Goal: Transaction & Acquisition: Book appointment/travel/reservation

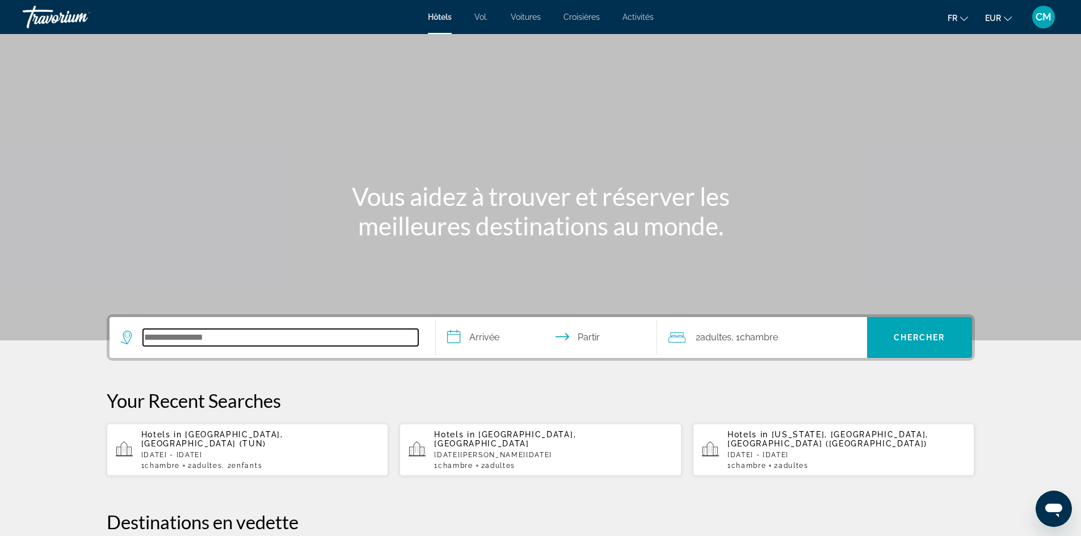
click at [211, 333] on input "Rechercher une destination hôtelière" at bounding box center [280, 337] width 275 height 17
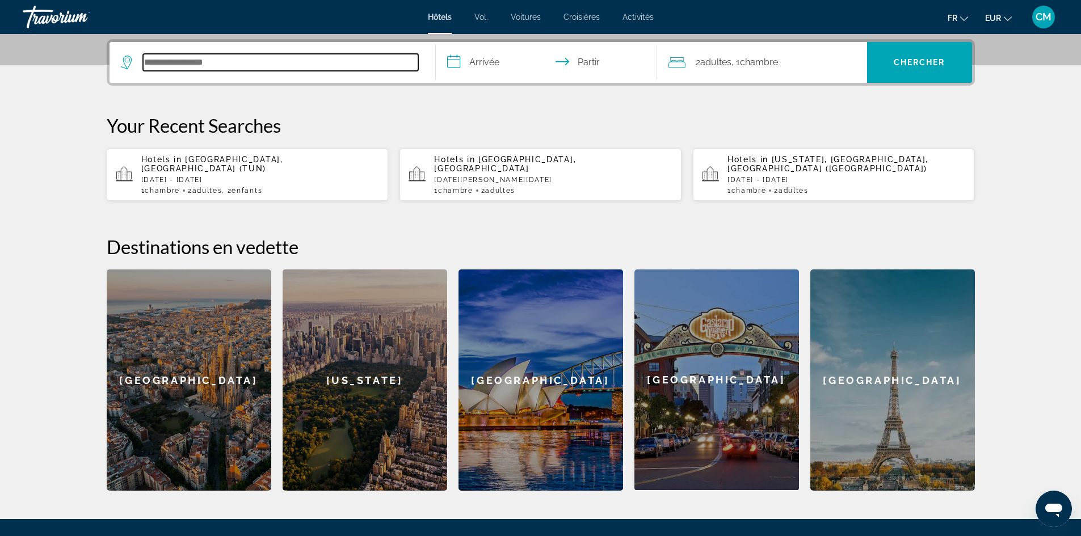
scroll to position [278, 0]
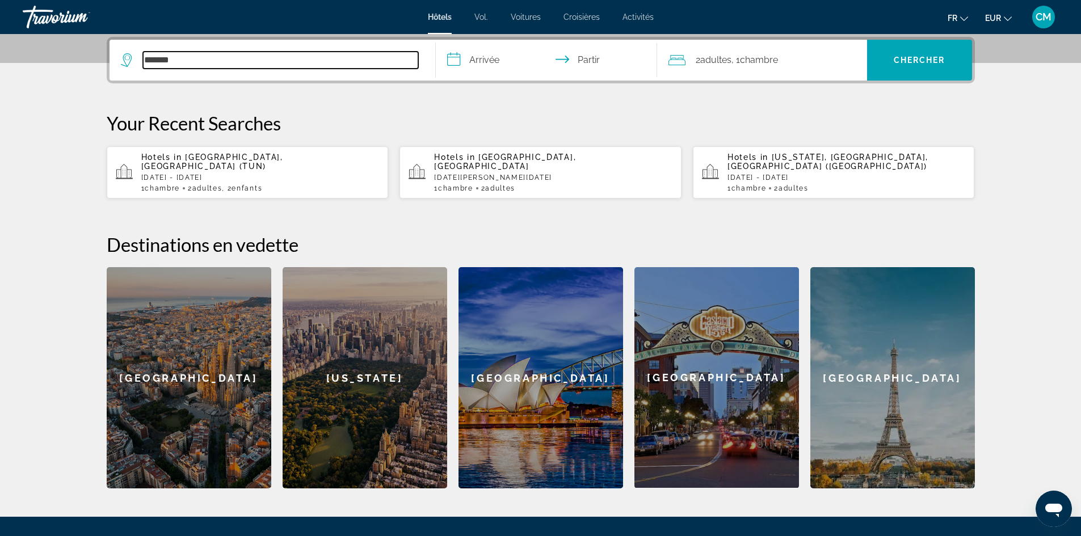
click at [169, 58] on input "*******" at bounding box center [280, 60] width 275 height 17
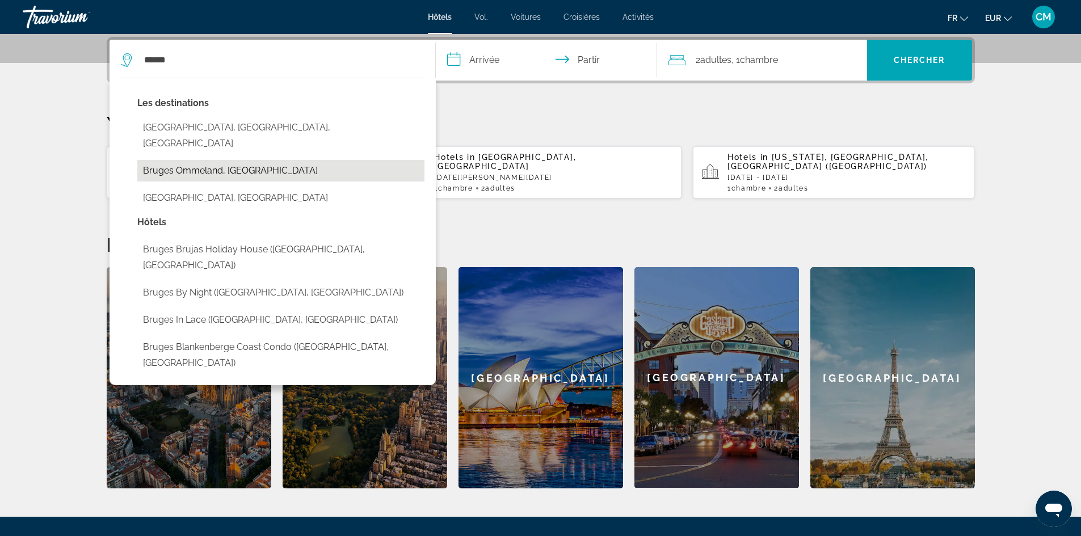
click at [209, 160] on button "Bruges Ommeland, [GEOGRAPHIC_DATA]" at bounding box center [280, 171] width 287 height 22
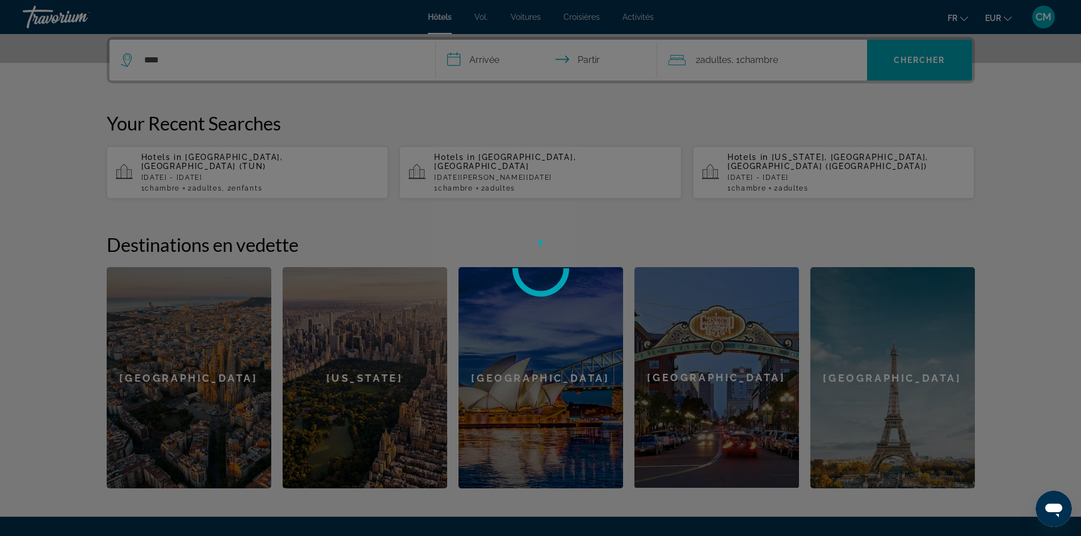
click at [212, 63] on div at bounding box center [540, 268] width 1081 height 536
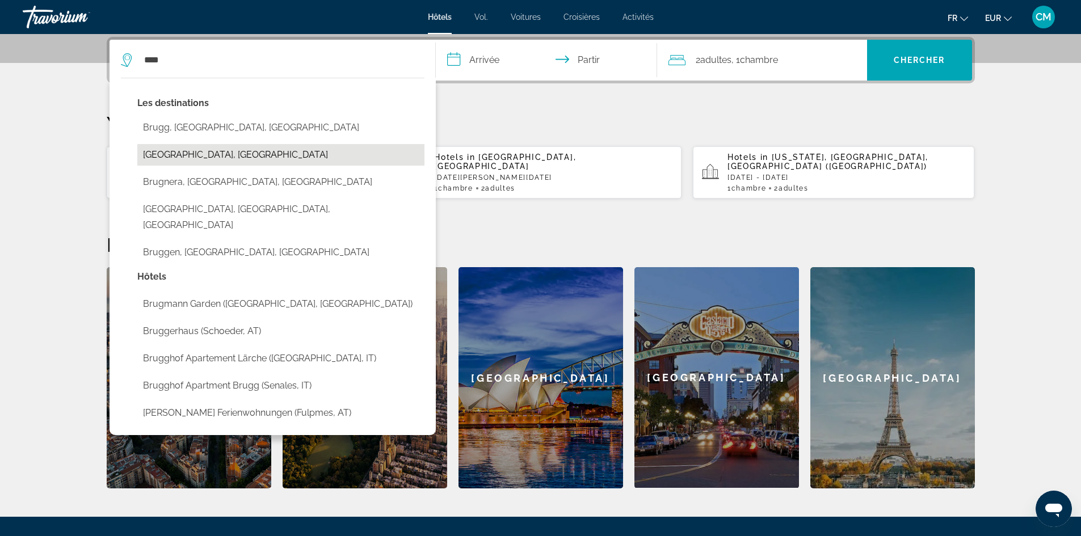
click at [218, 153] on button "[GEOGRAPHIC_DATA], [GEOGRAPHIC_DATA]" at bounding box center [280, 155] width 287 height 22
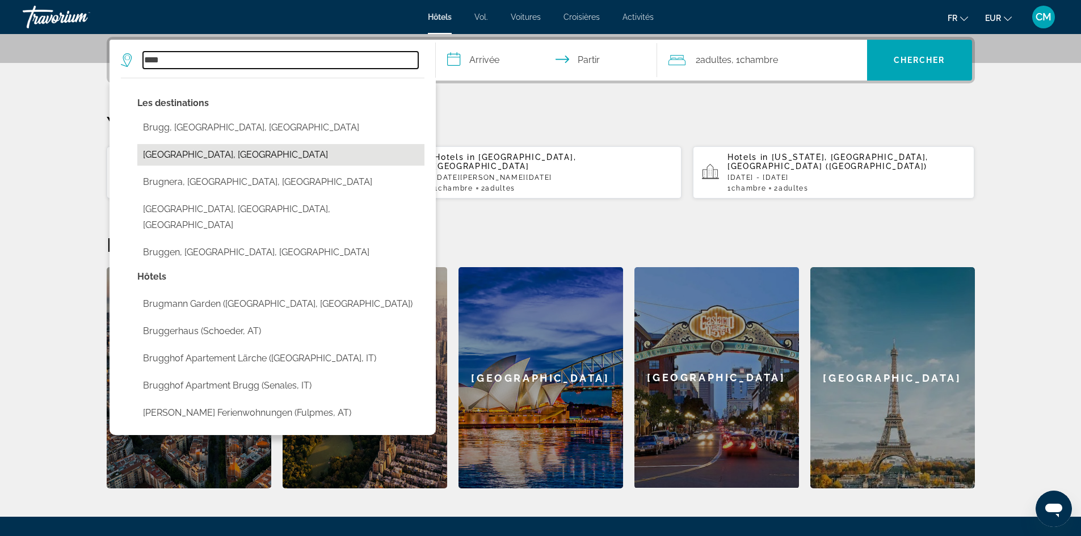
type input "**********"
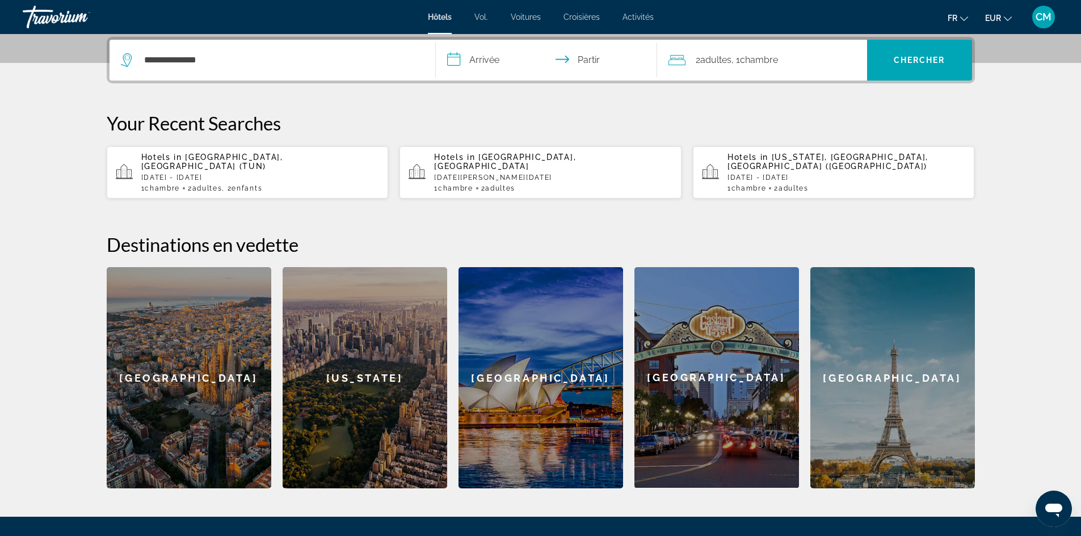
click at [485, 64] on input "**********" at bounding box center [549, 62] width 226 height 44
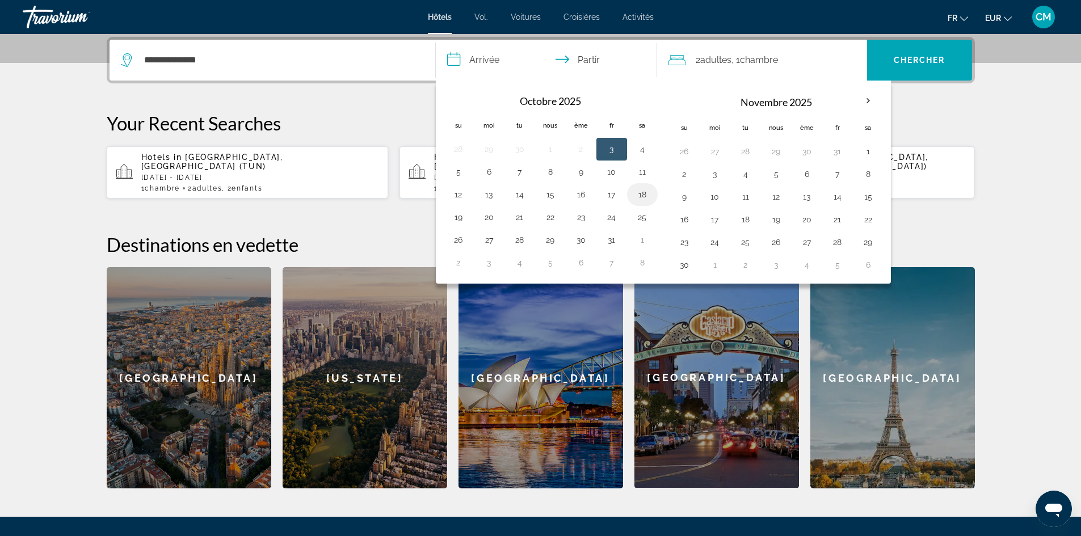
click at [634, 192] on button "18" at bounding box center [642, 195] width 18 height 16
click at [610, 196] on button "17" at bounding box center [612, 195] width 18 height 16
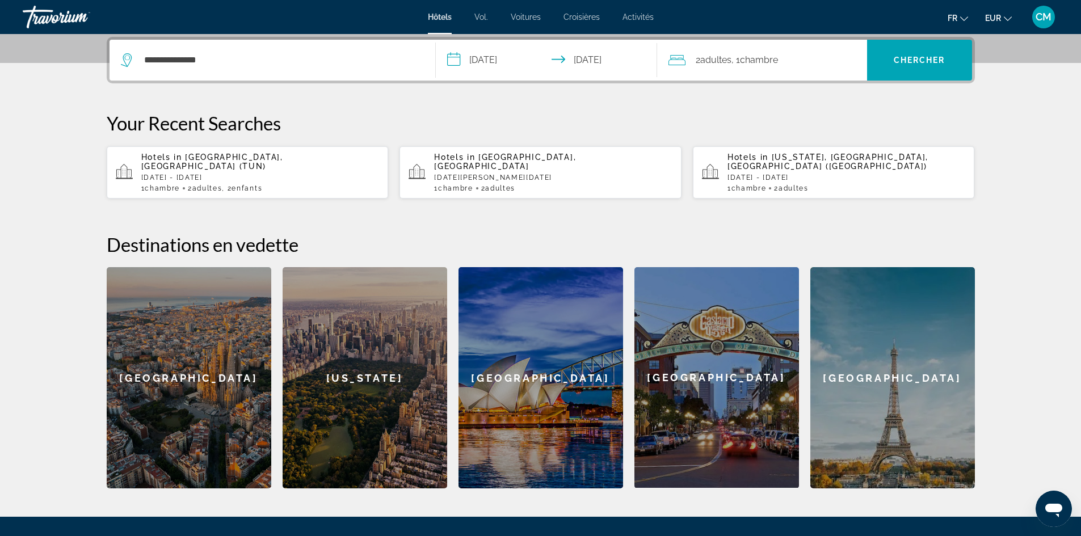
click at [598, 62] on input "**********" at bounding box center [549, 62] width 226 height 44
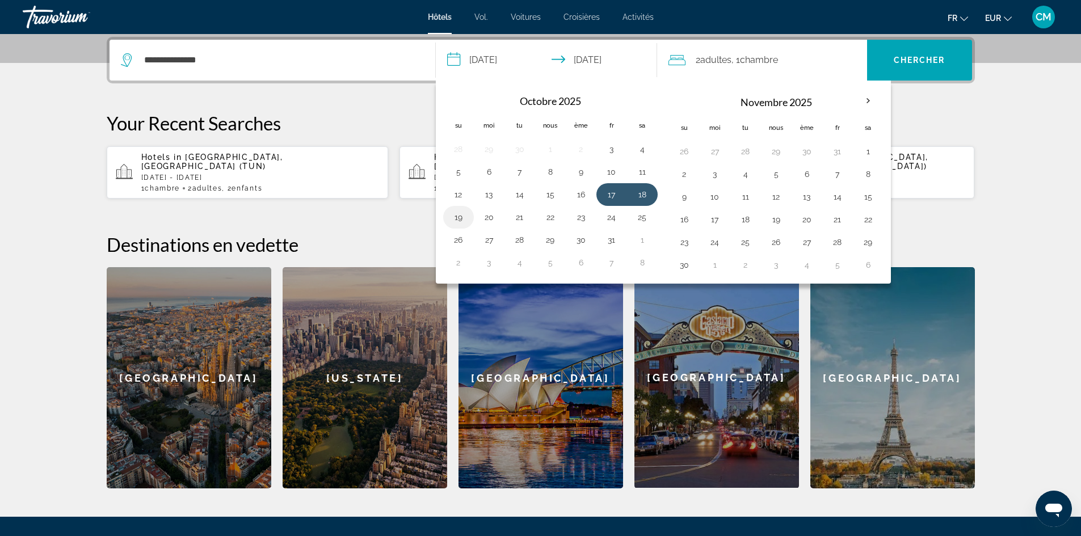
click at [464, 223] on button "19" at bounding box center [458, 217] width 18 height 16
click at [610, 199] on button "17" at bounding box center [612, 195] width 18 height 16
type input "**********"
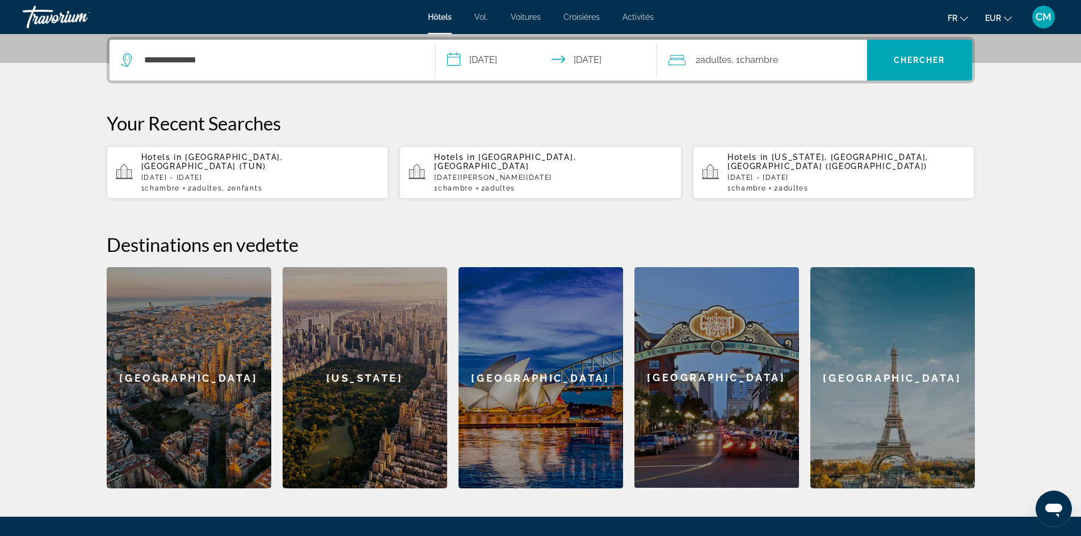
click at [764, 58] on font "Chambre" at bounding box center [759, 59] width 38 height 11
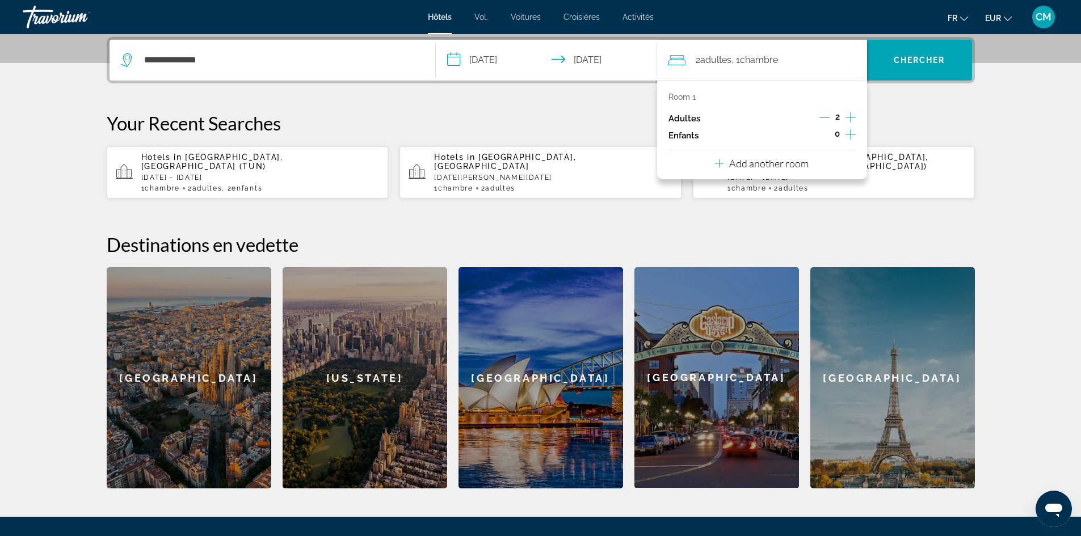
click at [847, 131] on icon "Increment children" at bounding box center [851, 135] width 10 height 14
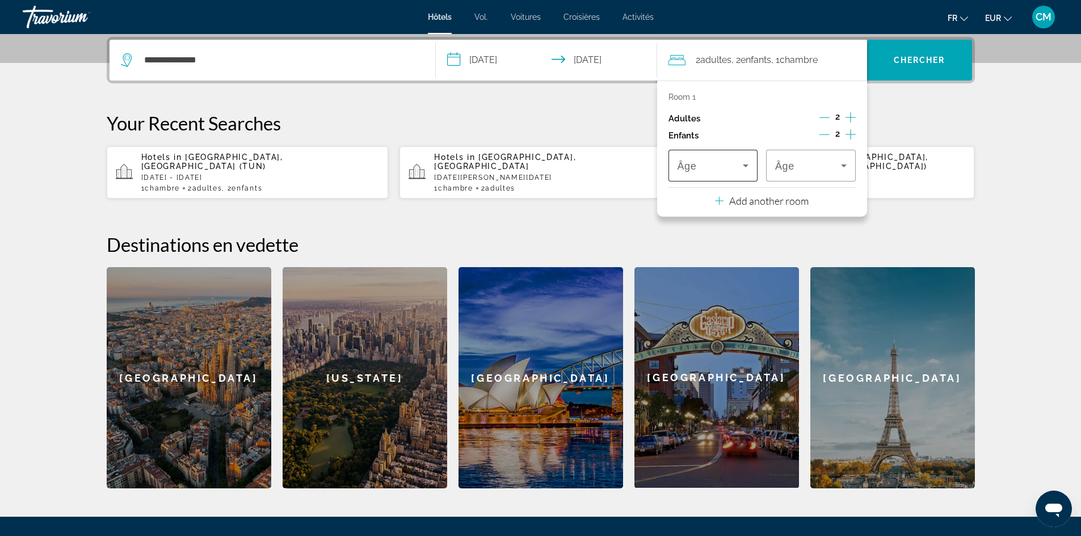
click at [749, 168] on icon "Travelers: 2 adults, 2 children" at bounding box center [746, 166] width 14 height 14
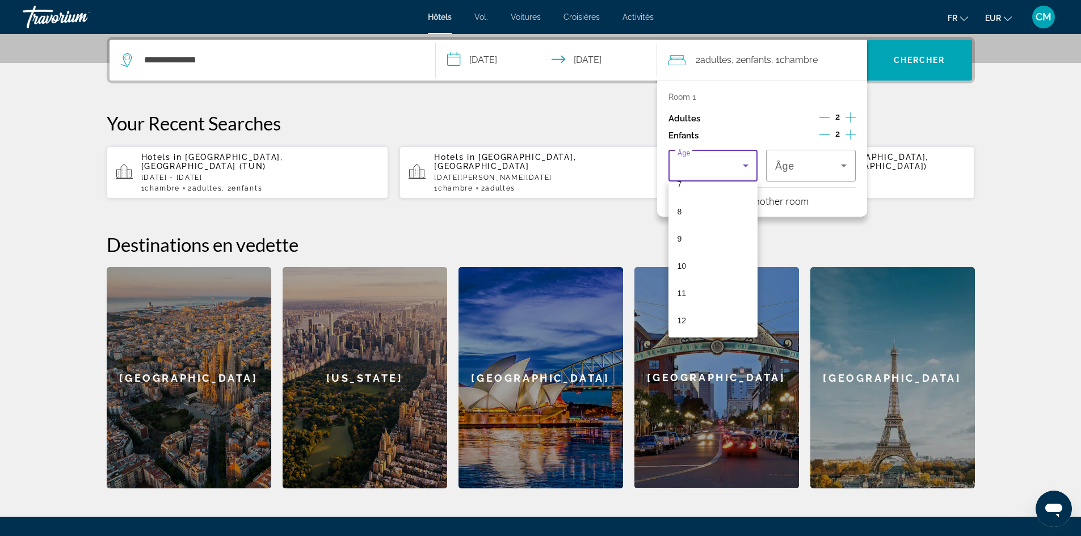
scroll to position [227, 0]
click at [732, 241] on mat-option "10" at bounding box center [714, 245] width 90 height 27
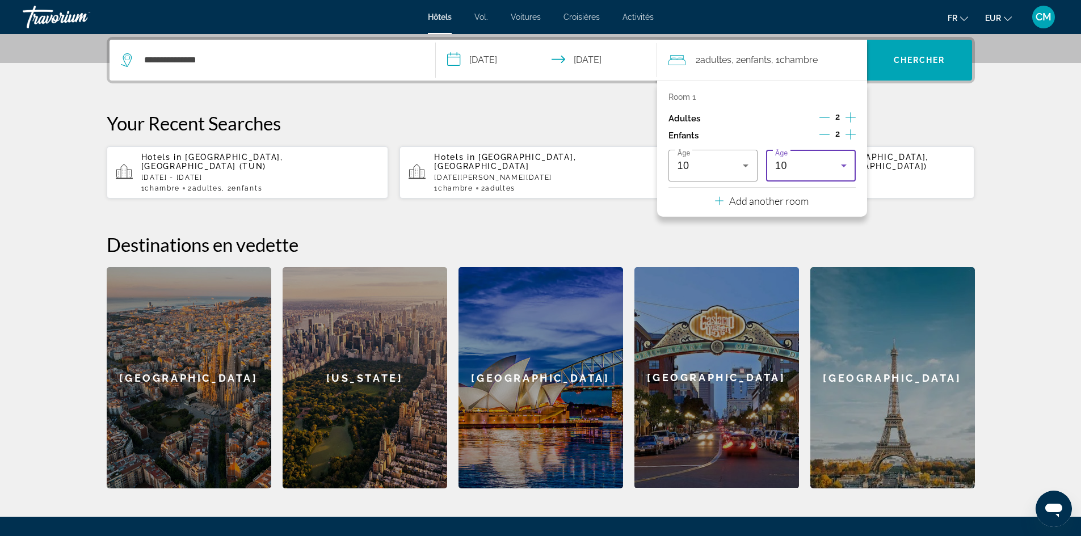
click at [833, 165] on div "10" at bounding box center [808, 166] width 66 height 14
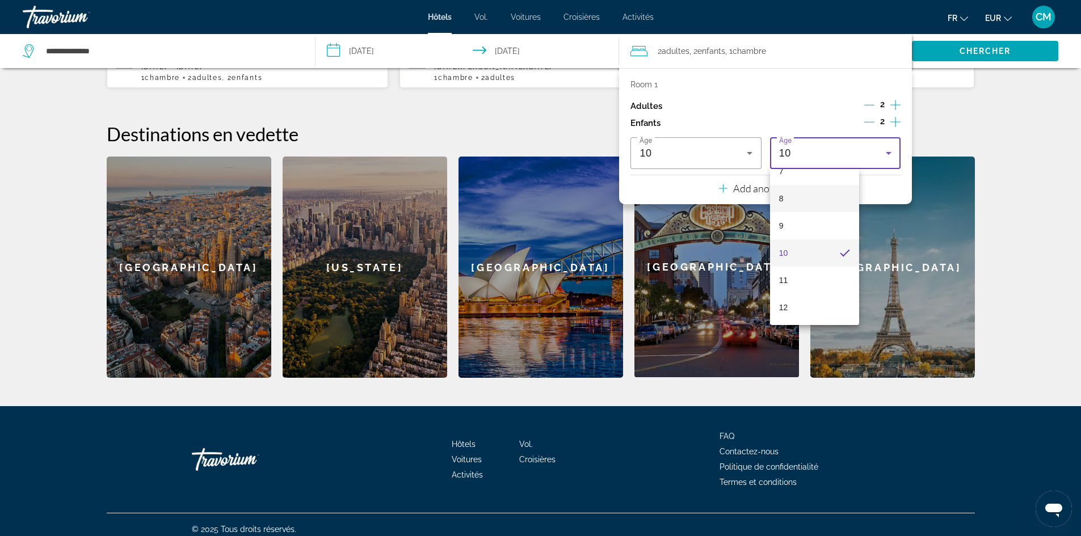
scroll to position [318, 0]
click at [815, 299] on mat-option "16" at bounding box center [815, 304] width 90 height 27
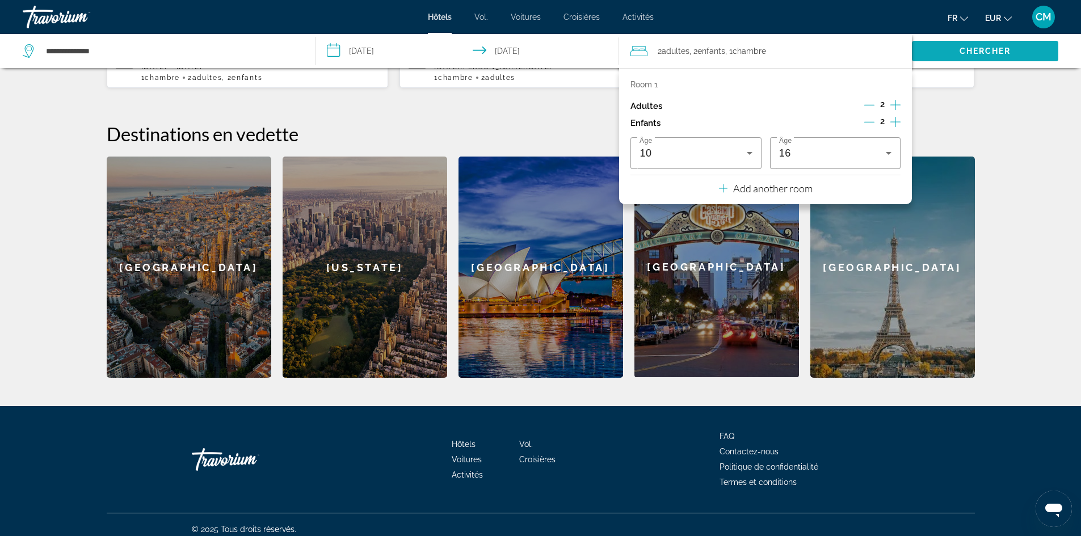
click at [972, 53] on font "Chercher" at bounding box center [986, 51] width 52 height 9
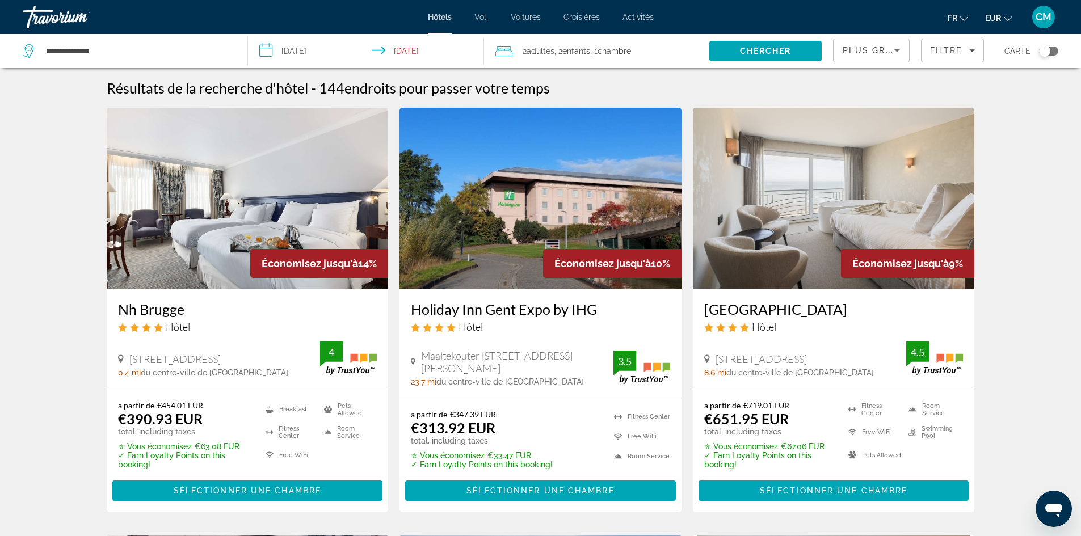
click at [880, 53] on span "Plus grandes économies" at bounding box center [911, 50] width 136 height 9
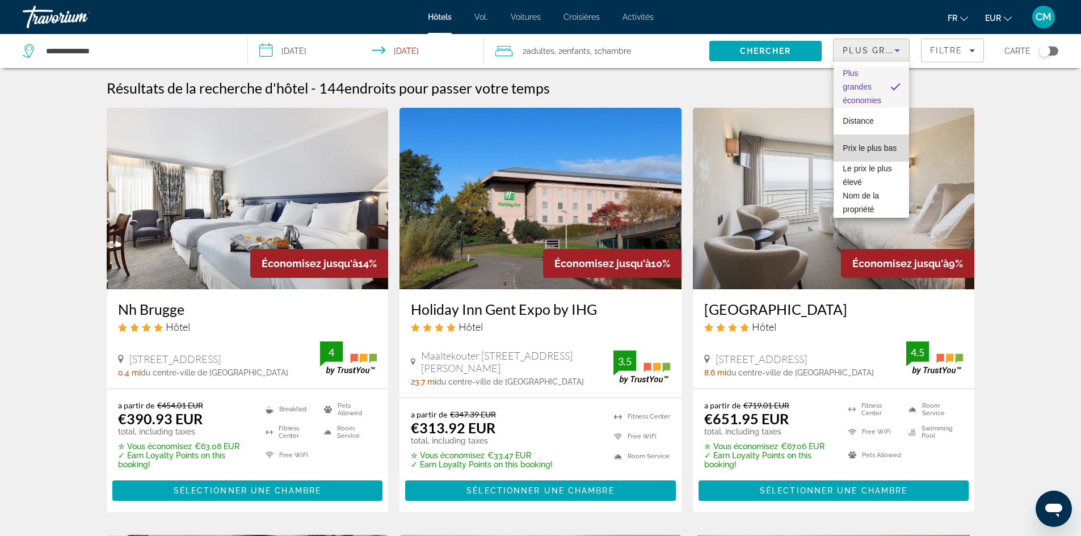
click at [875, 152] on span "Prix ​​le plus bas" at bounding box center [870, 148] width 54 height 14
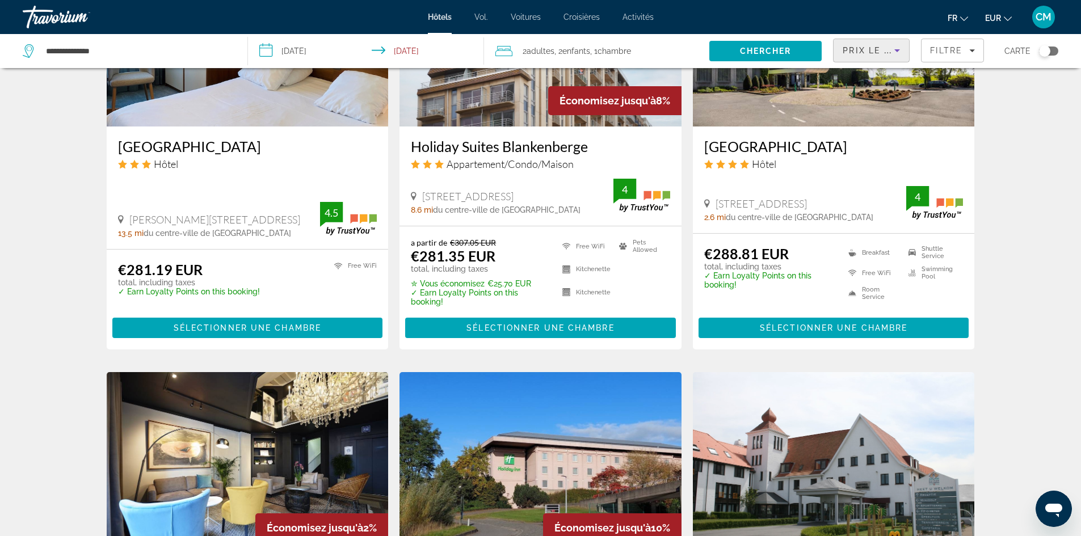
scroll to position [568, 0]
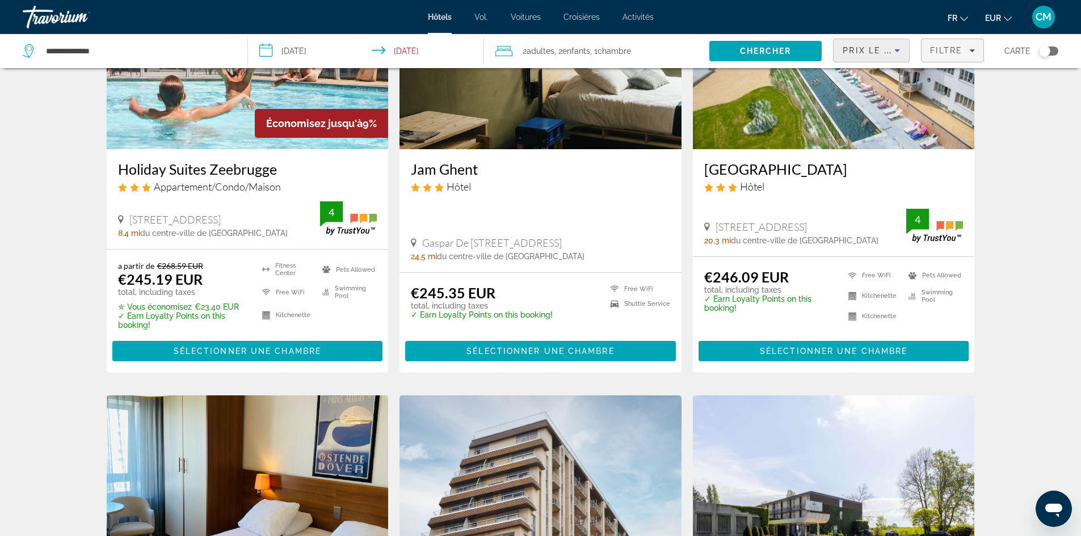
click at [955, 46] on span "Filtre" at bounding box center [946, 50] width 32 height 9
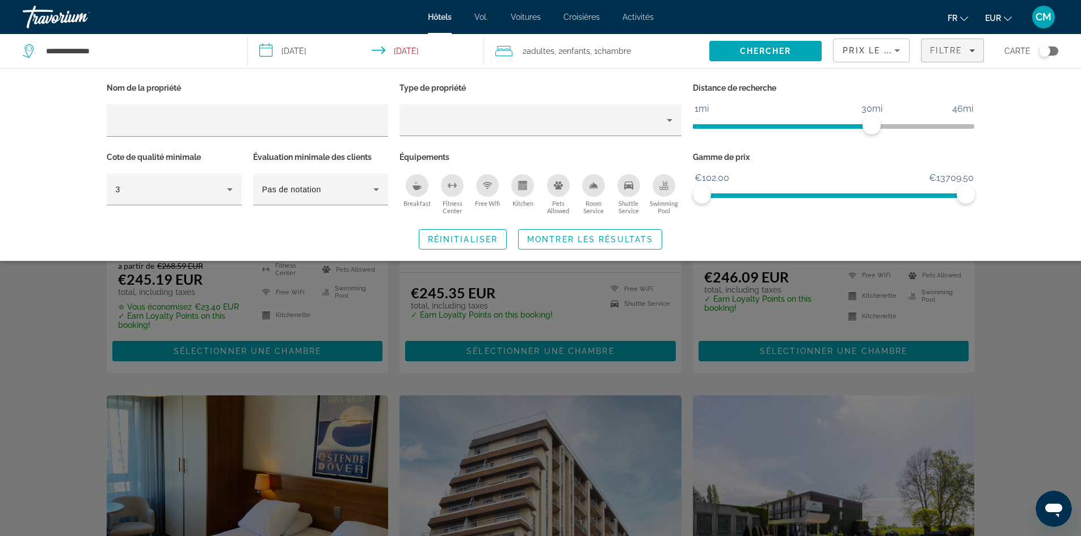
click at [660, 188] on icon "Swimming Pool" at bounding box center [663, 189] width 9 height 2
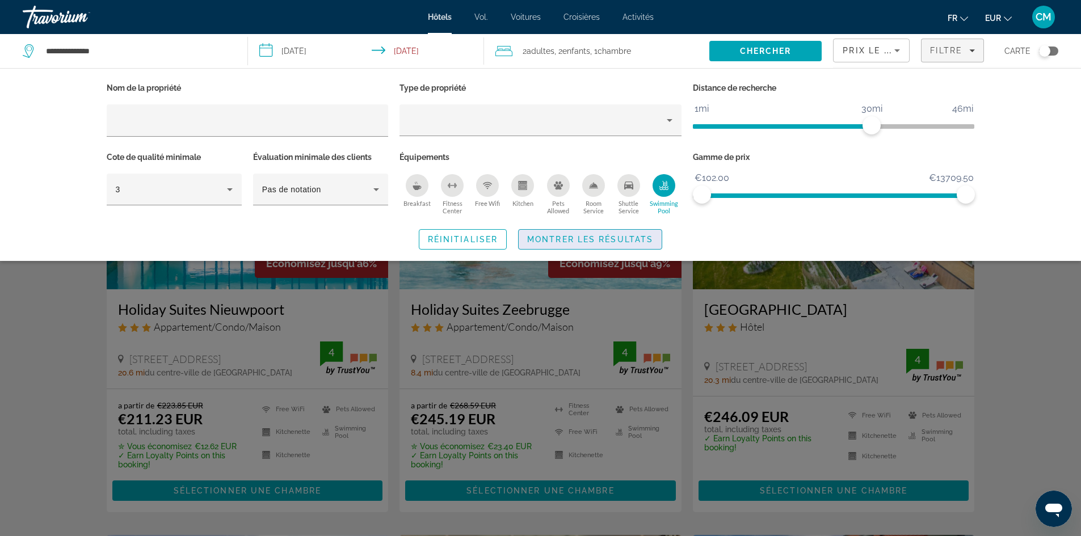
click at [624, 239] on span "Montrer les résultats" at bounding box center [590, 239] width 126 height 9
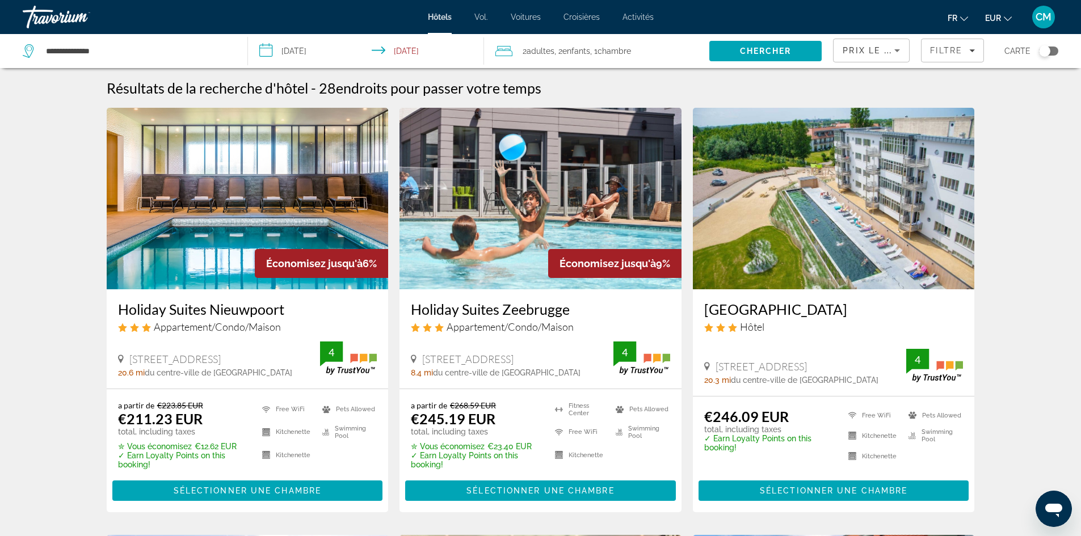
click at [281, 215] on img "Contenu principal" at bounding box center [248, 199] width 282 height 182
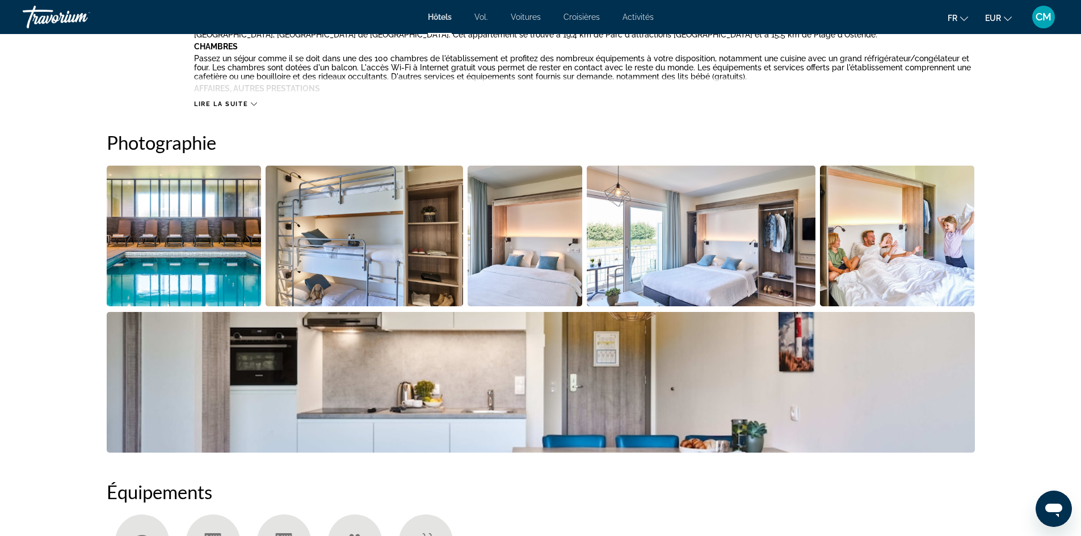
scroll to position [511, 0]
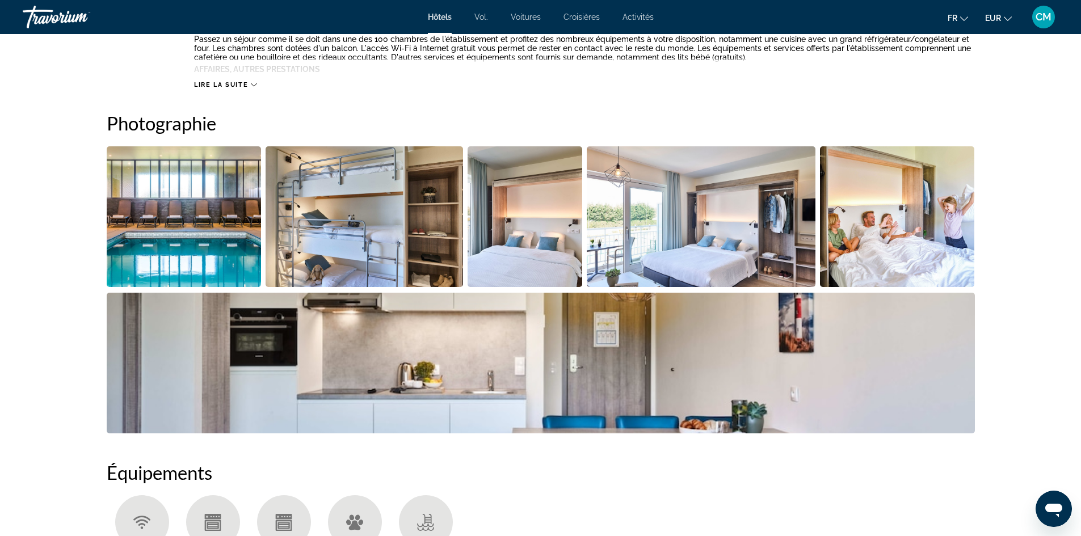
click at [224, 233] on img "Open full-screen image slider" at bounding box center [184, 216] width 155 height 141
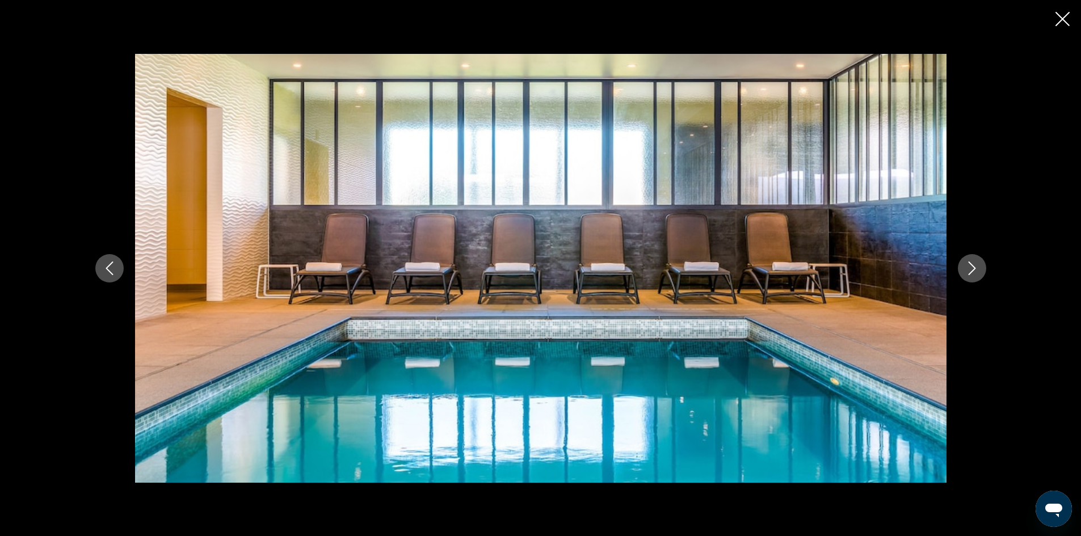
click at [976, 278] on button "Next image" at bounding box center [972, 268] width 28 height 28
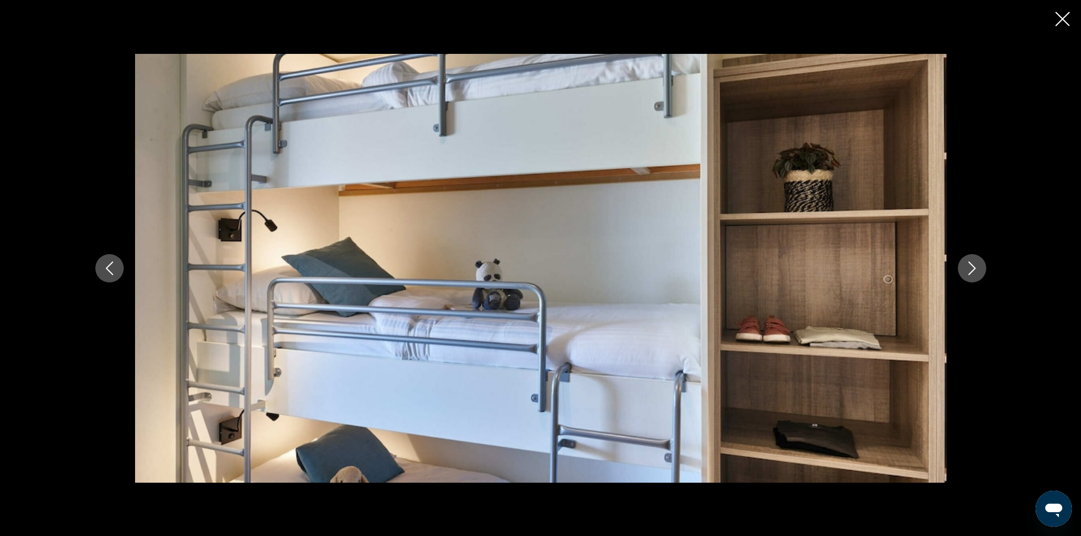
click at [976, 278] on button "Next image" at bounding box center [972, 268] width 28 height 28
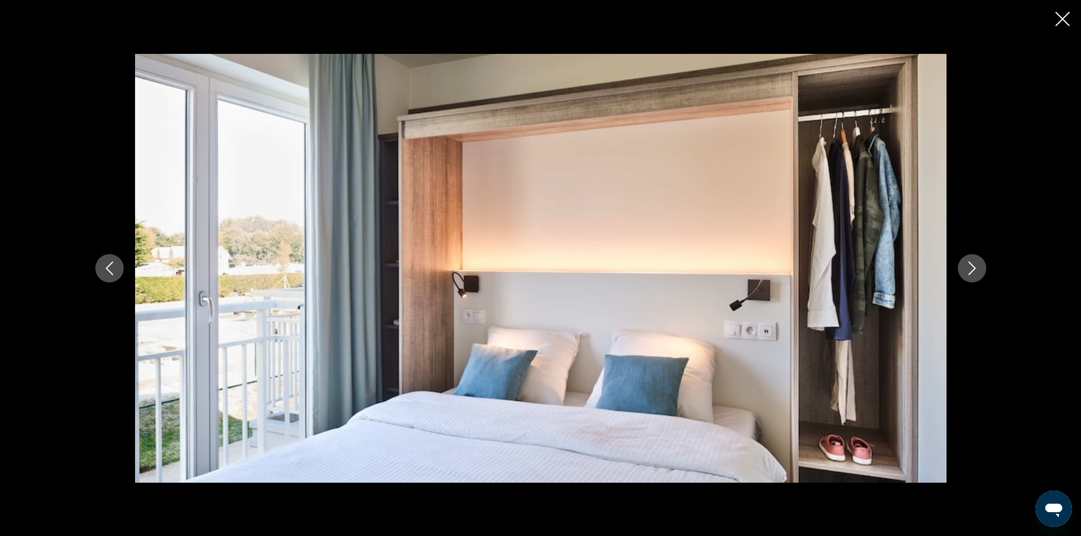
click at [976, 278] on button "Next image" at bounding box center [972, 268] width 28 height 28
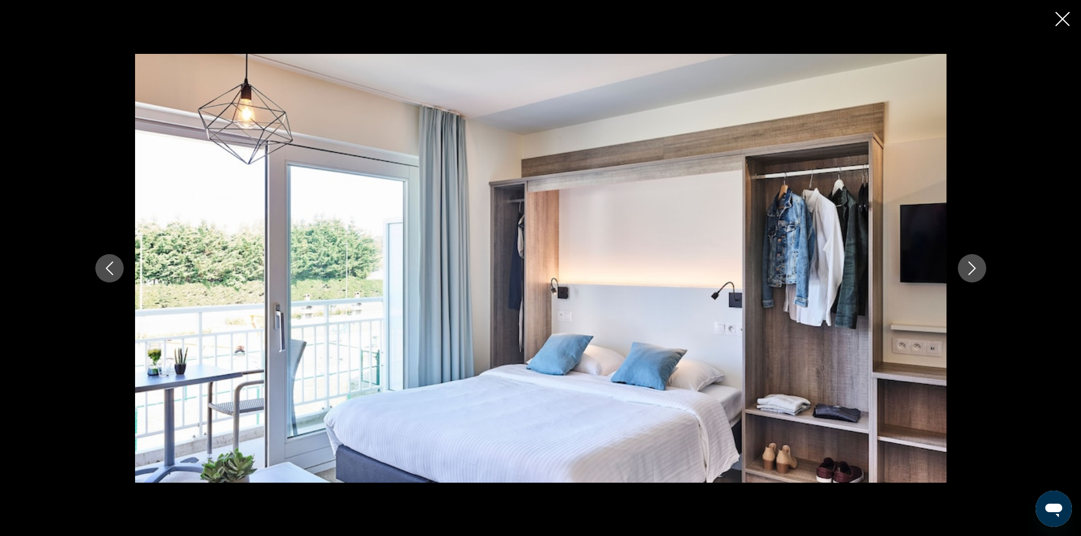
click at [976, 278] on button "Next image" at bounding box center [972, 268] width 28 height 28
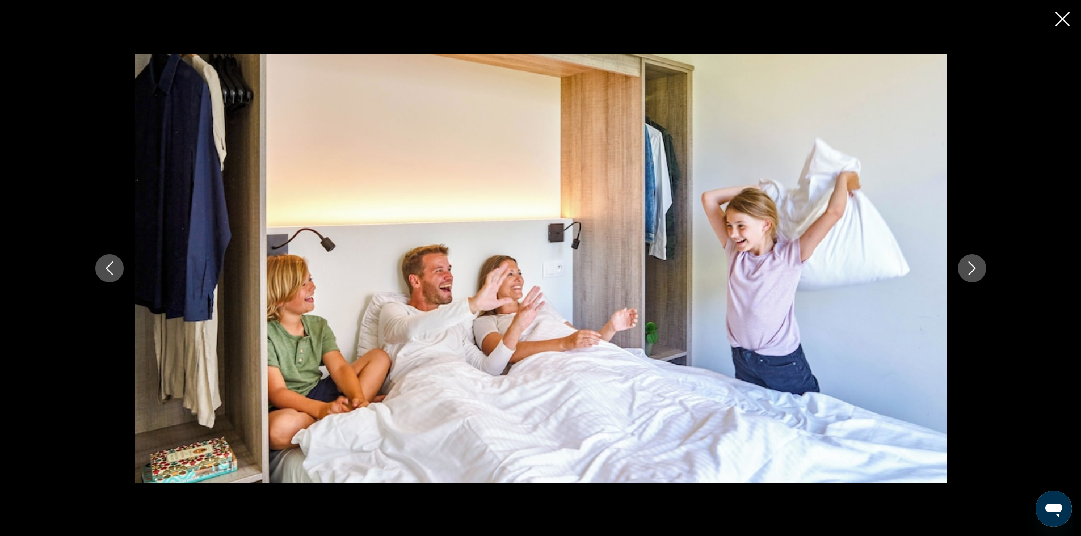
click at [976, 278] on button "Next image" at bounding box center [972, 268] width 28 height 28
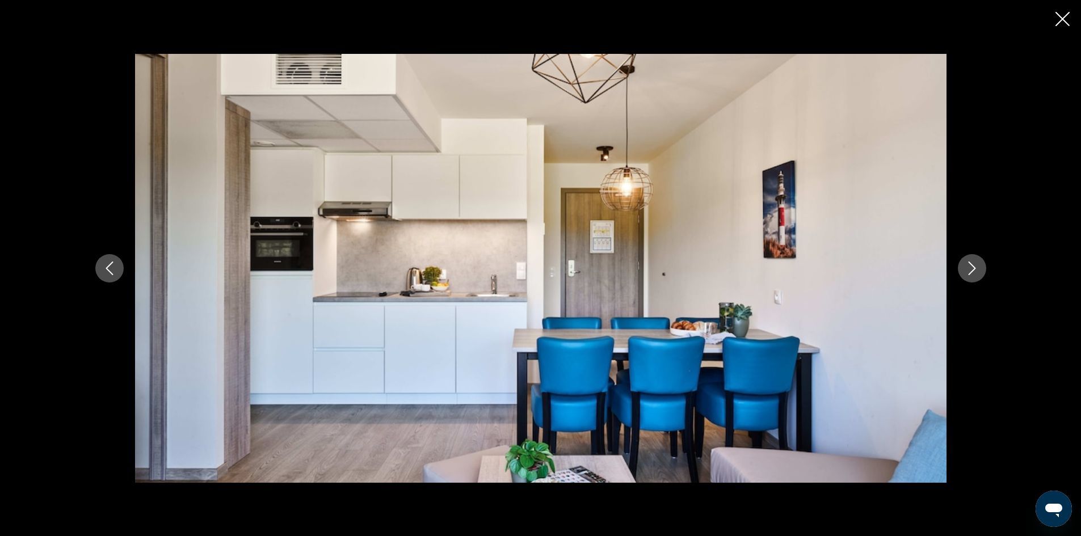
click at [976, 278] on button "Next image" at bounding box center [972, 268] width 28 height 28
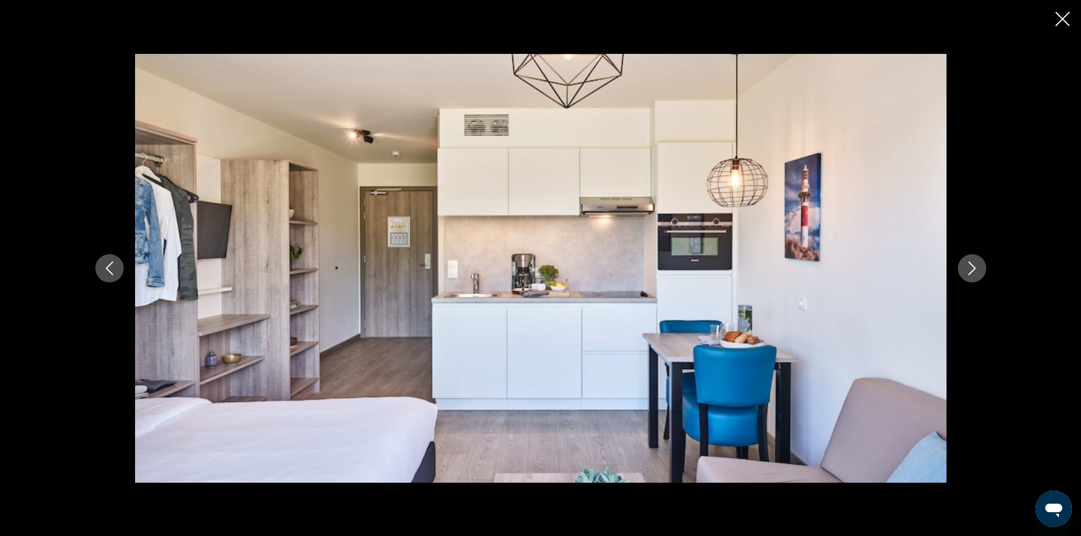
click at [1053, 19] on div "prev next" at bounding box center [540, 268] width 1081 height 536
click at [1066, 18] on icon "Close slideshow" at bounding box center [1063, 19] width 14 height 14
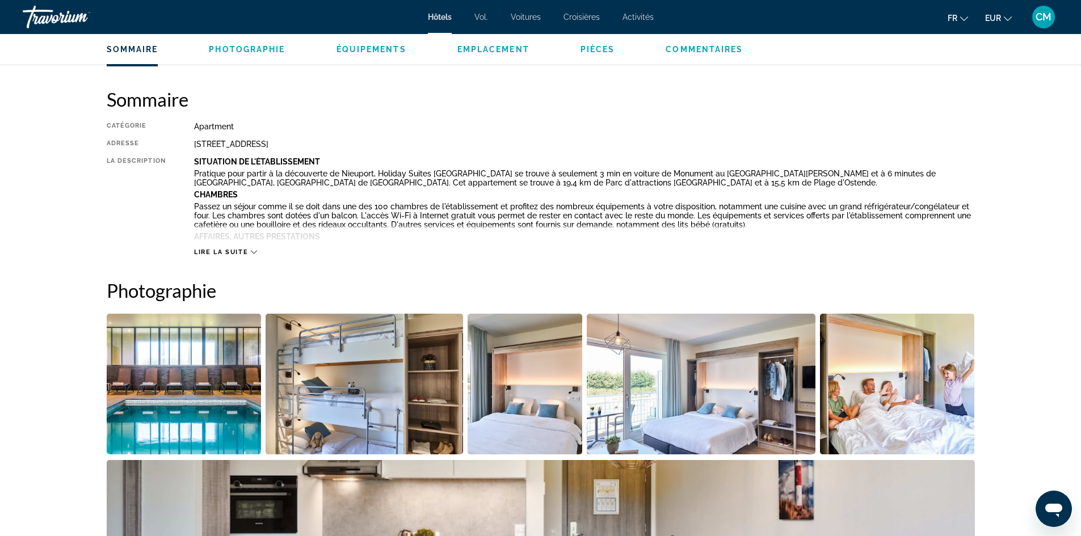
scroll to position [341, 0]
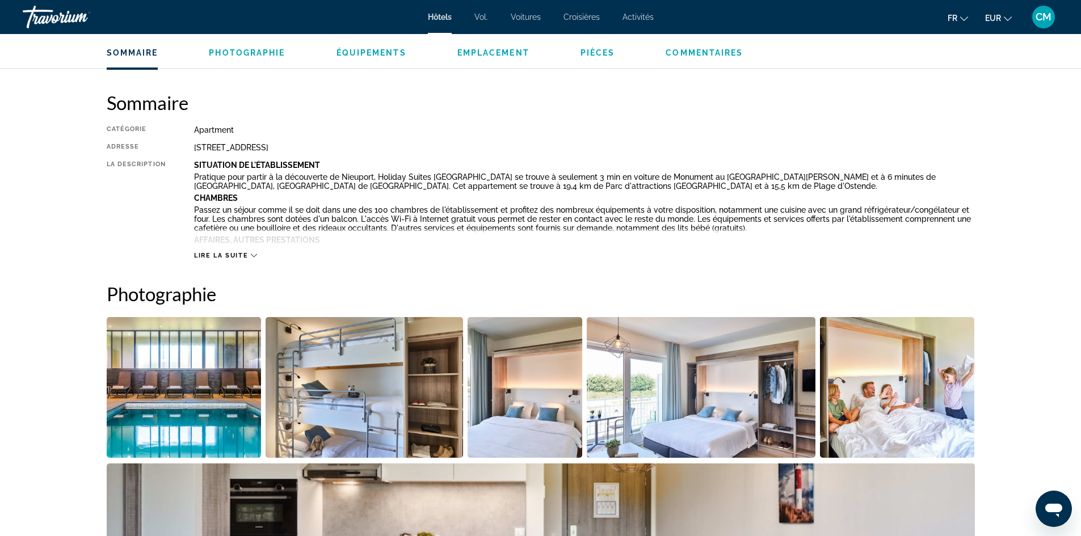
click at [253, 253] on icon "Contenu principal" at bounding box center [254, 256] width 6 height 6
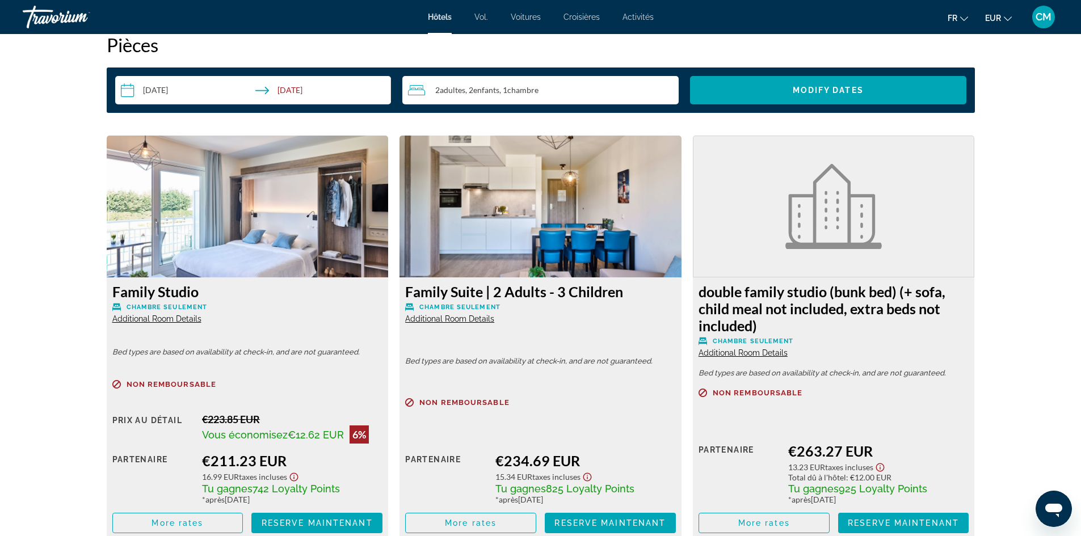
scroll to position [1476, 0]
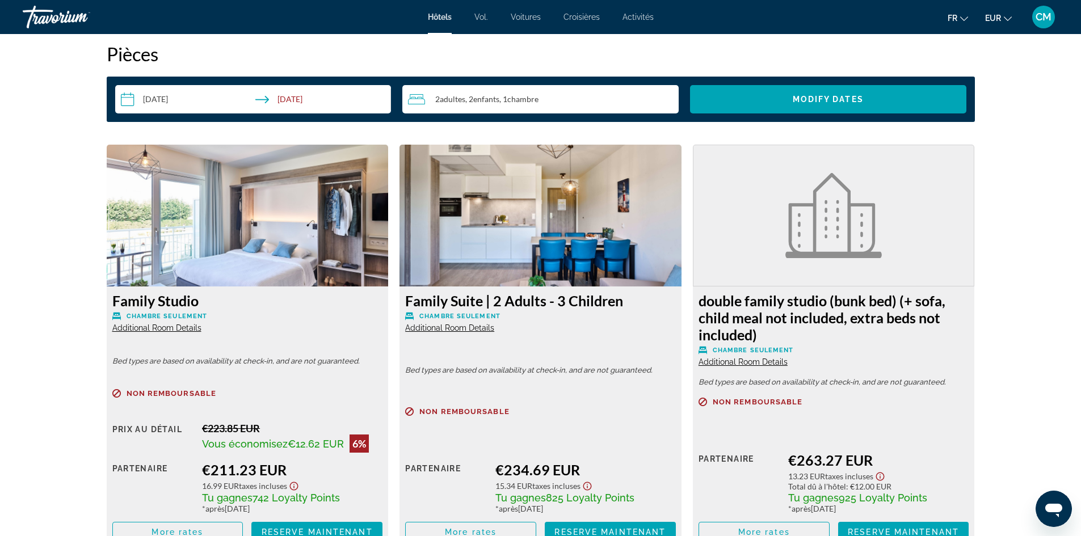
click at [256, 212] on img "Contenu principal" at bounding box center [248, 216] width 282 height 142
click at [184, 329] on span "Additional Room Details" at bounding box center [156, 327] width 89 height 9
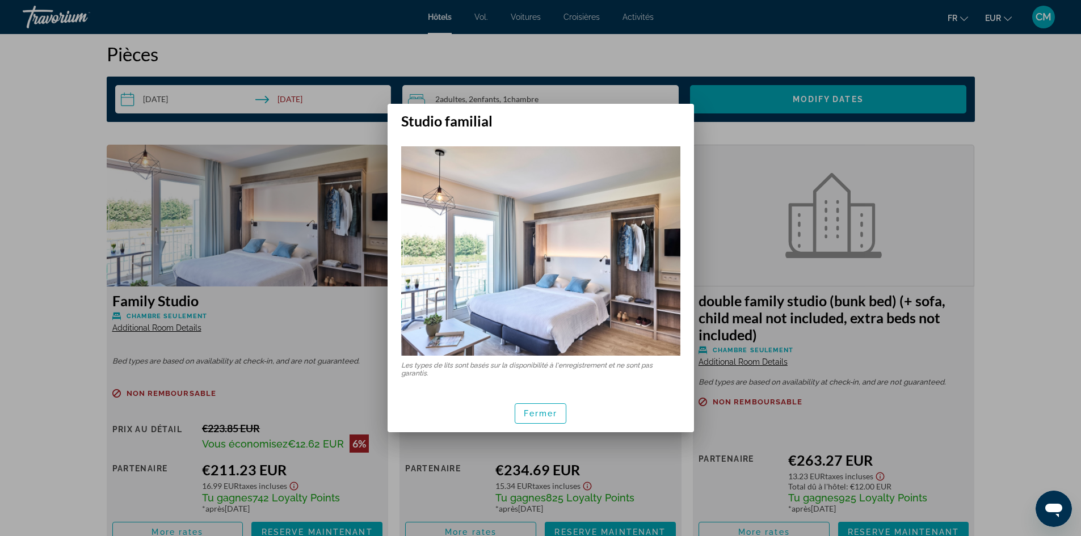
click at [638, 296] on img at bounding box center [540, 250] width 279 height 209
click at [533, 407] on span "button" at bounding box center [540, 413] width 51 height 27
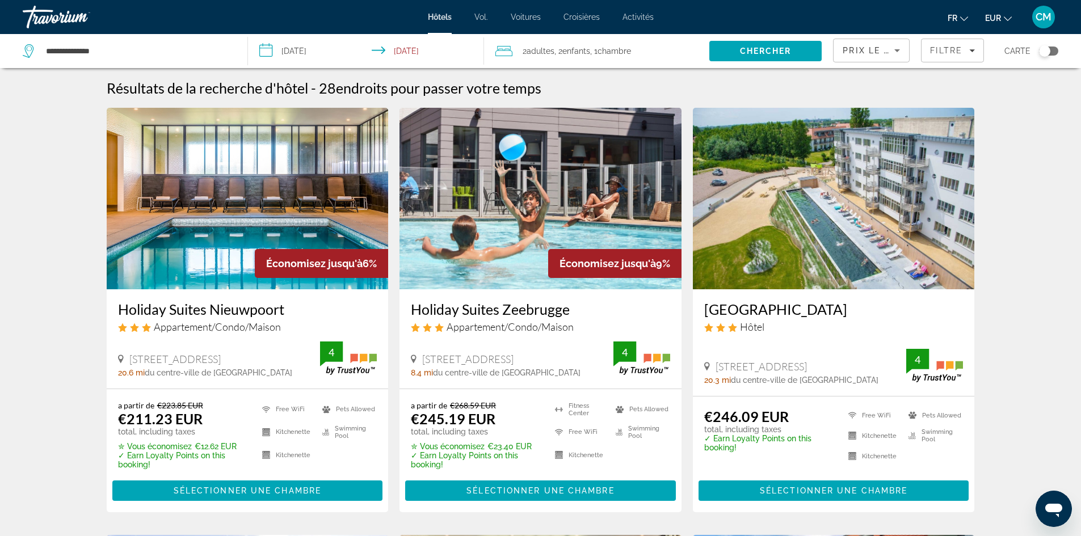
click at [322, 51] on input "**********" at bounding box center [368, 52] width 241 height 37
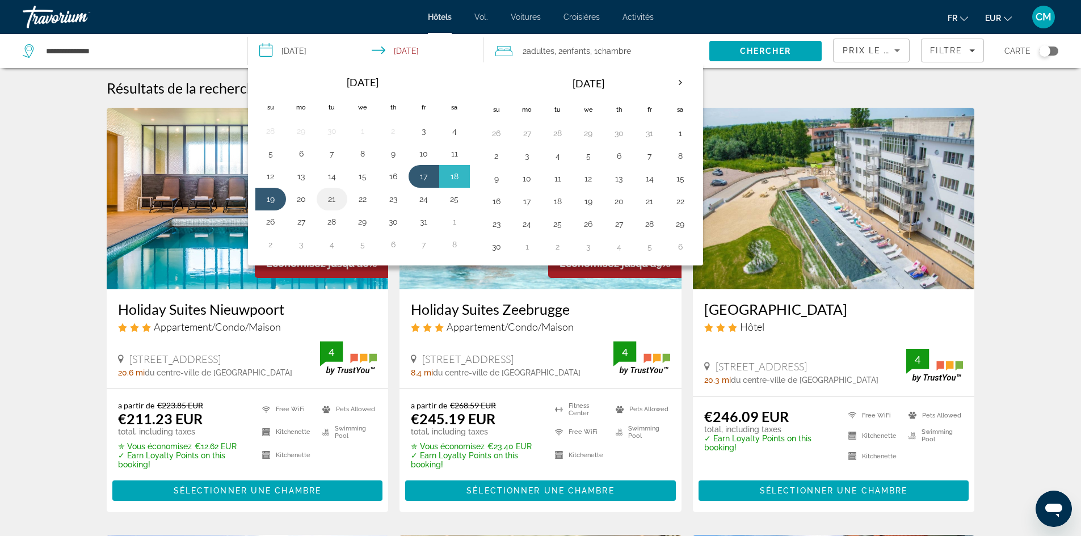
click at [331, 203] on button "21" at bounding box center [332, 199] width 18 height 16
click at [392, 205] on button "23" at bounding box center [393, 199] width 18 height 16
type input "**********"
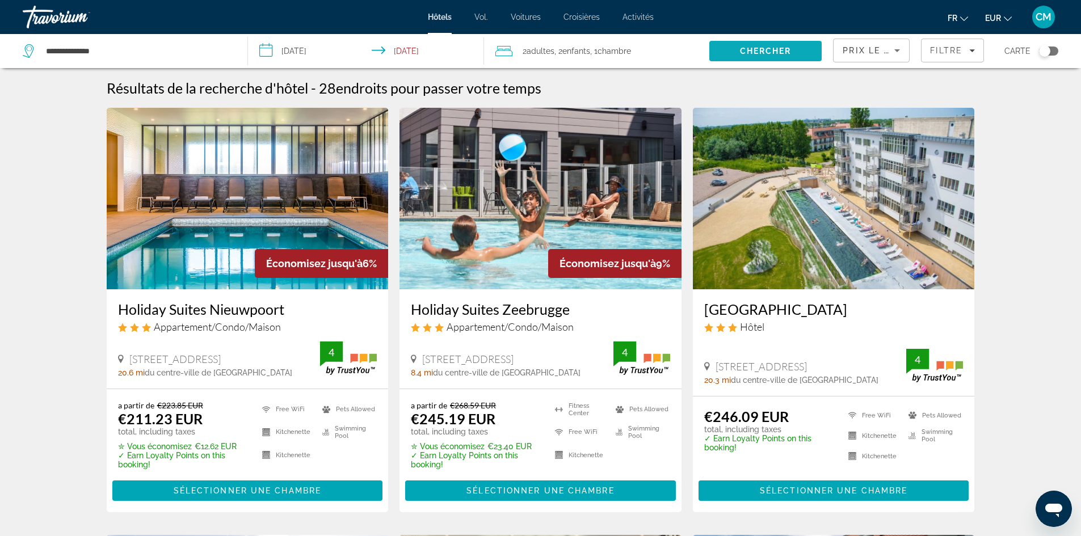
click at [753, 52] on span "Chercher" at bounding box center [766, 51] width 52 height 9
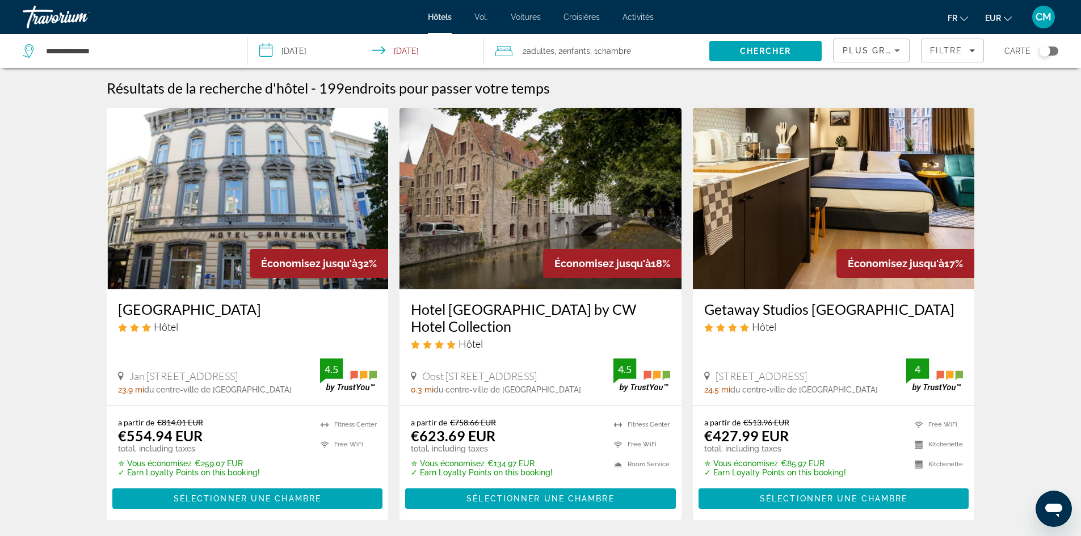
click at [883, 55] on div "Plus grandes économies" at bounding box center [869, 51] width 52 height 14
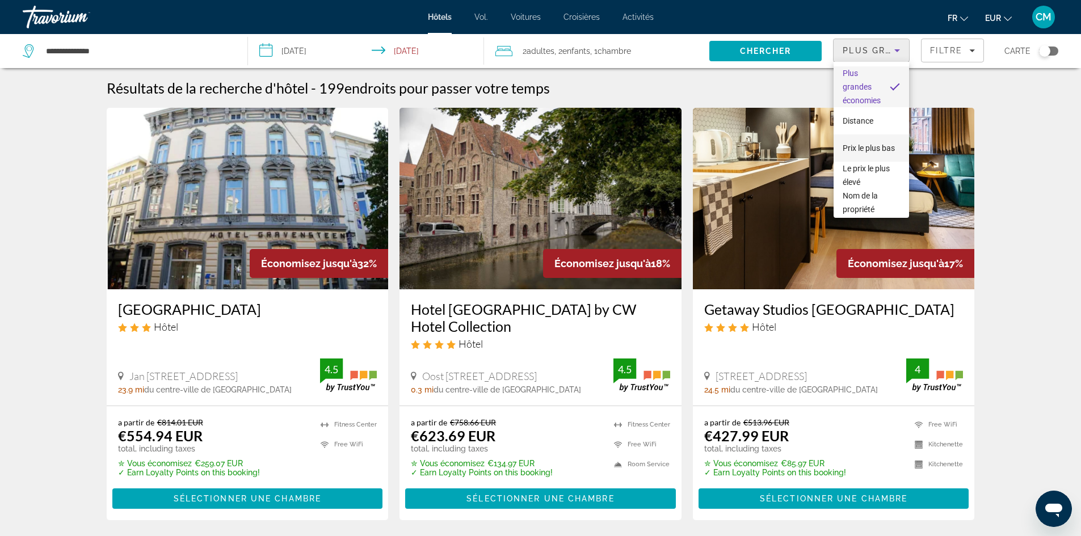
click at [876, 148] on span "Prix ​​le plus bas" at bounding box center [869, 148] width 52 height 14
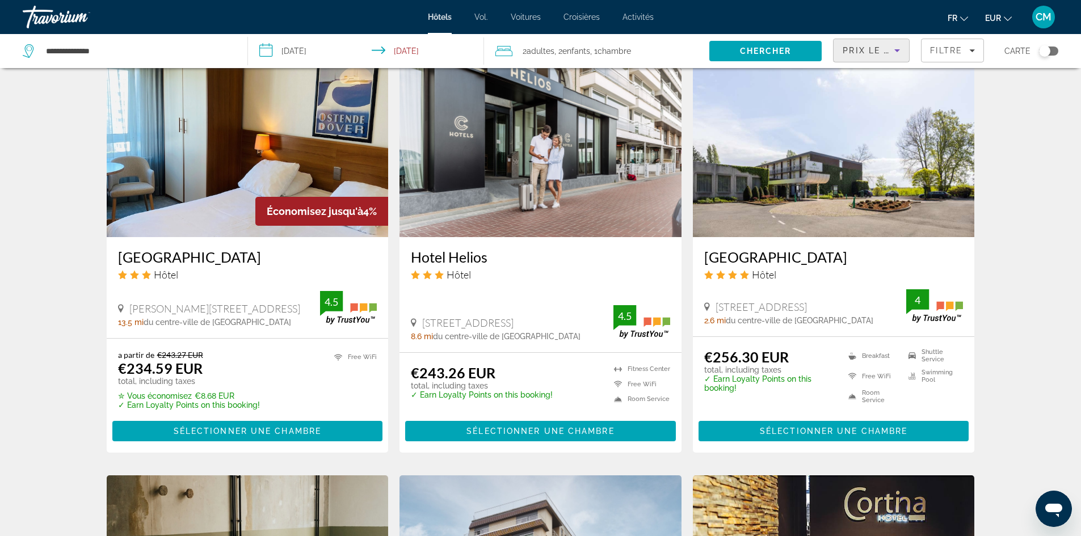
scroll to position [908, 0]
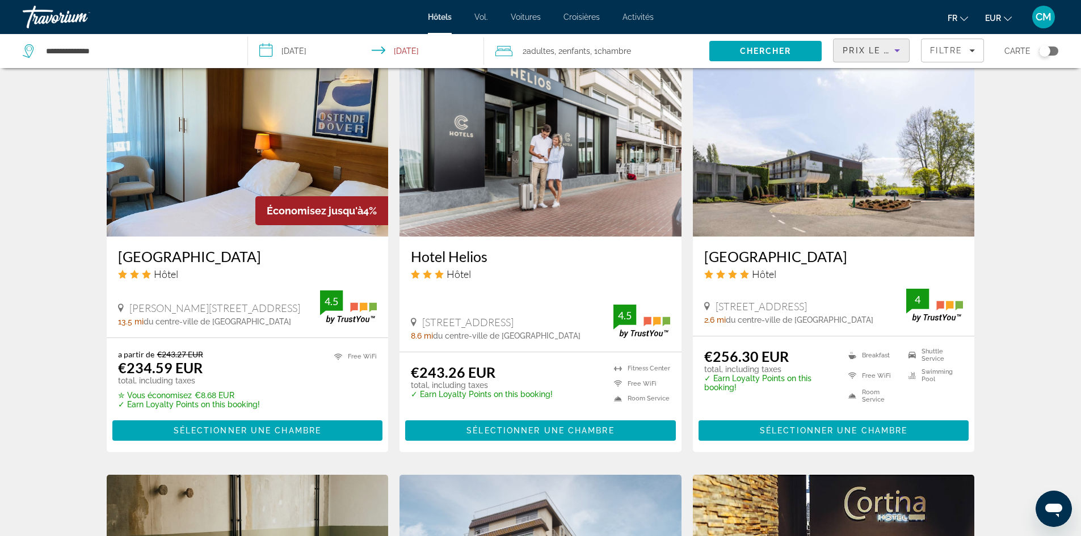
click at [590, 165] on img "Contenu principal" at bounding box center [541, 146] width 282 height 182
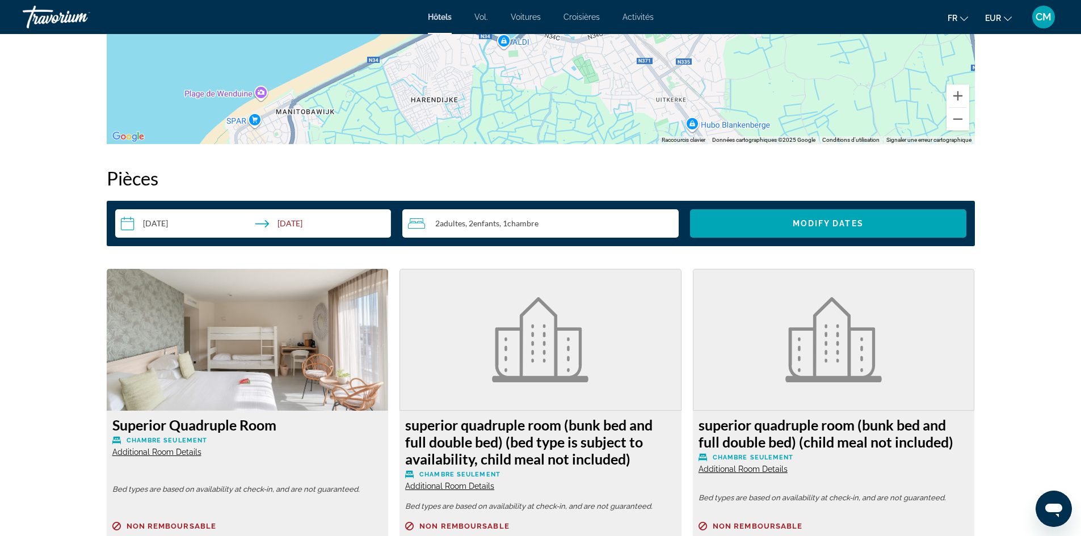
scroll to position [884, 0]
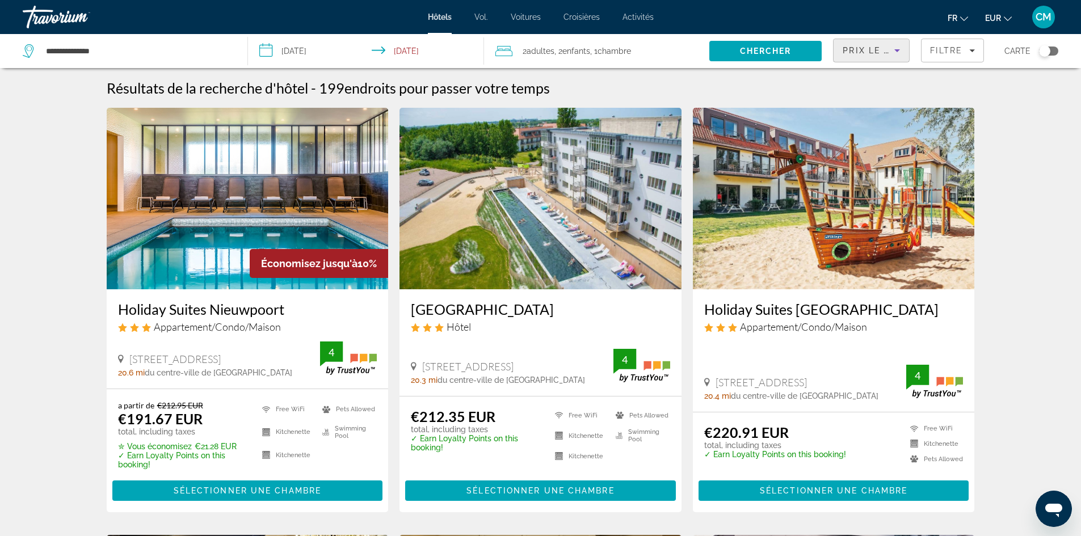
click at [884, 49] on span "Prix le plus bas" at bounding box center [887, 50] width 89 height 9
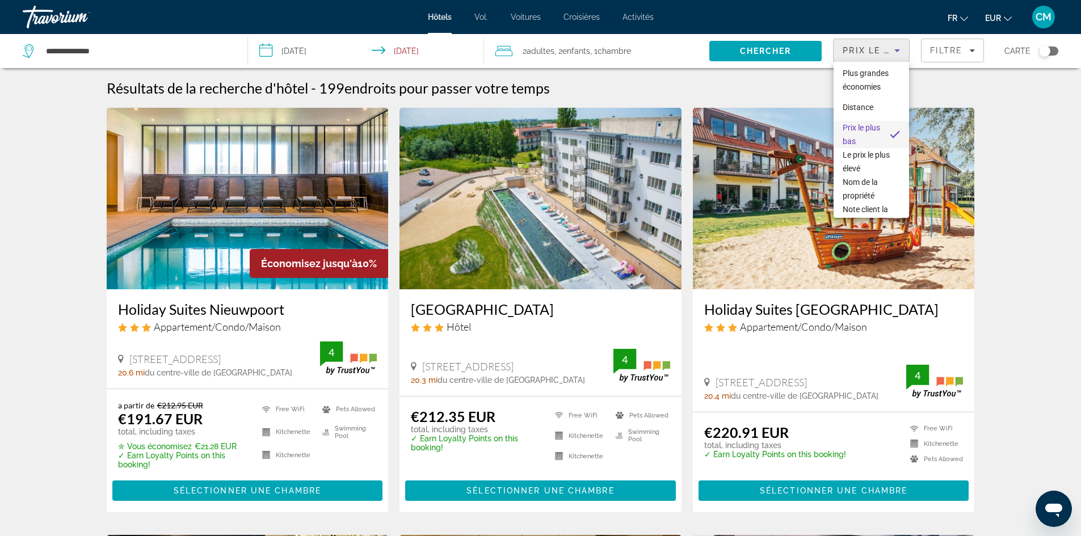
click at [1075, 169] on div at bounding box center [540, 268] width 1081 height 536
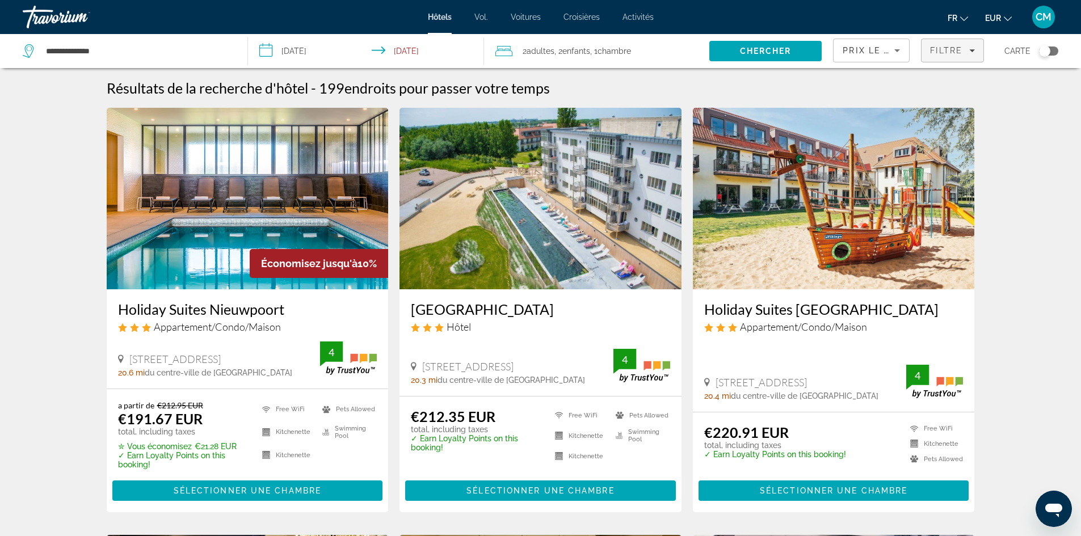
click at [942, 53] on span "Filtre" at bounding box center [946, 50] width 32 height 9
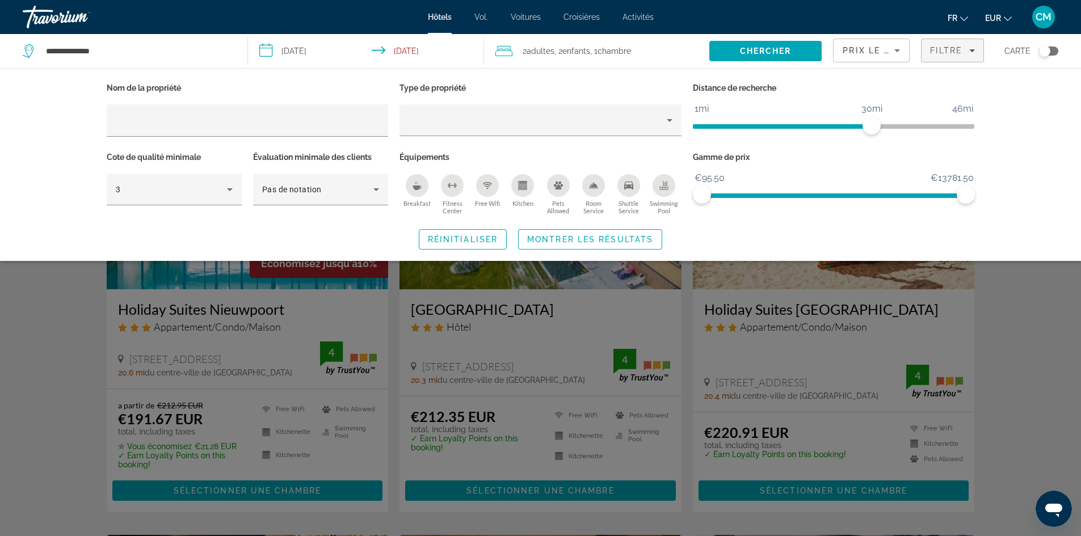
click at [661, 182] on icon "Swimming Pool" at bounding box center [663, 185] width 9 height 9
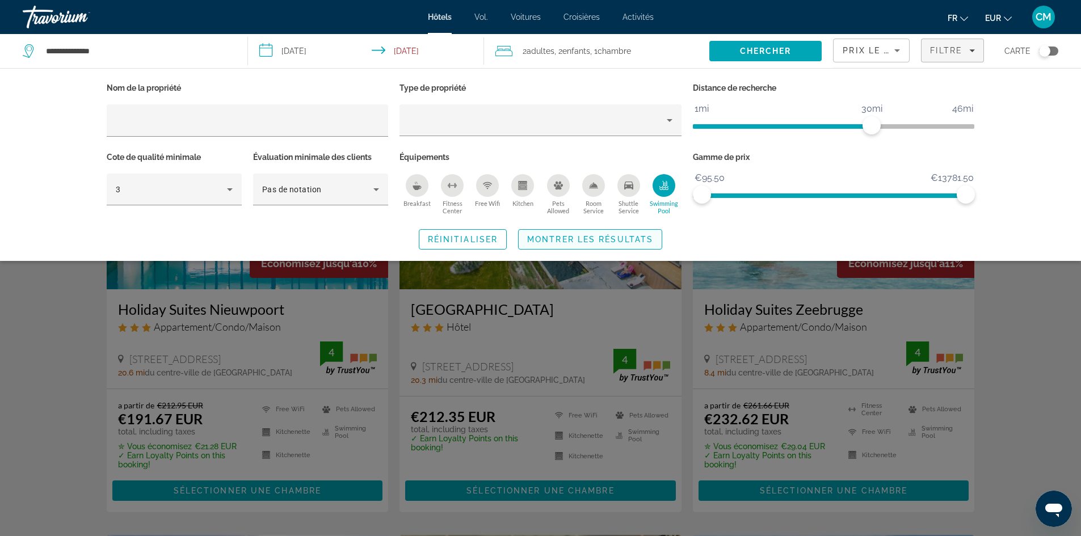
click at [641, 238] on span "Montrer les résultats" at bounding box center [590, 239] width 126 height 9
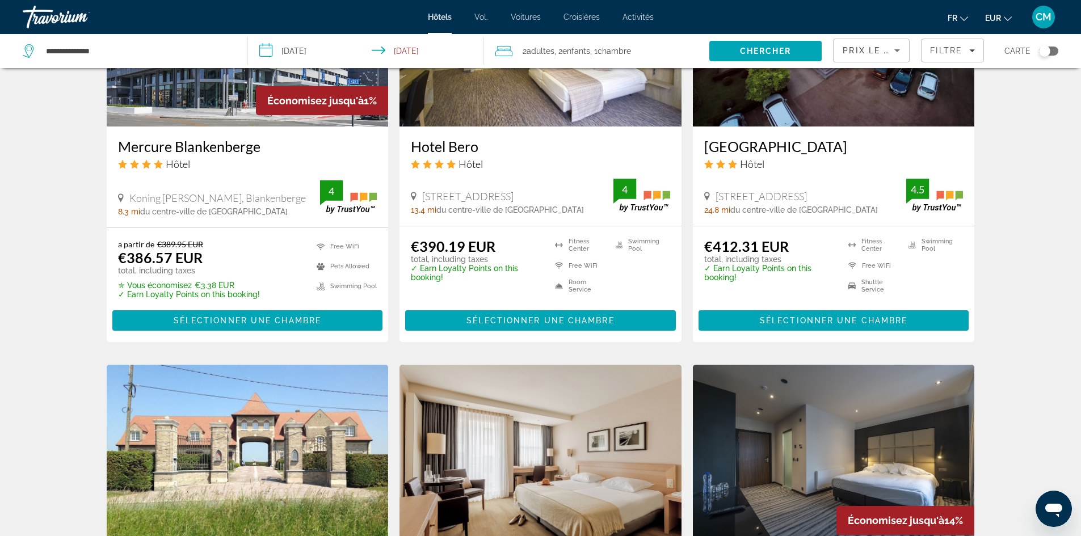
scroll to position [771, 0]
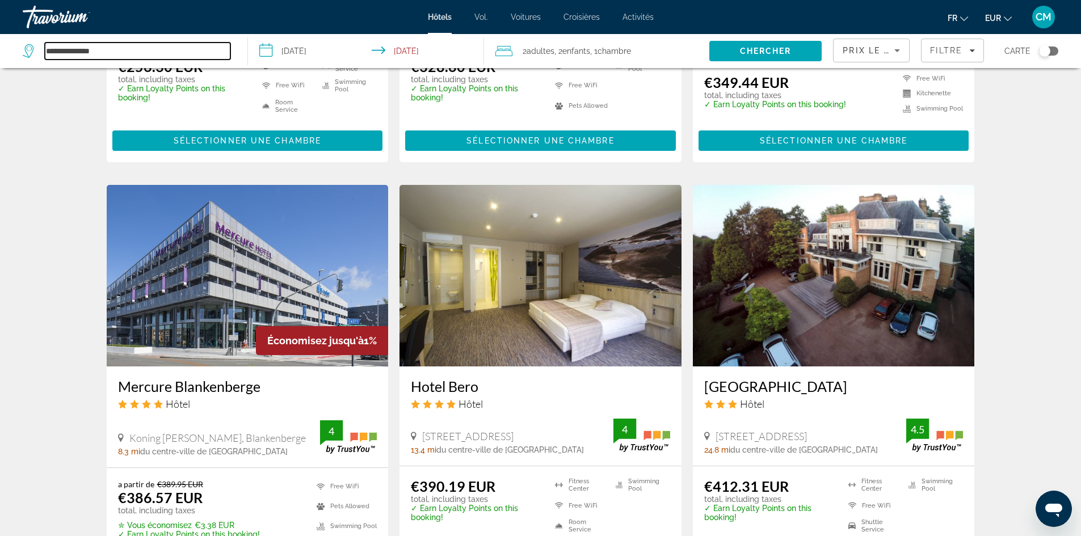
click at [132, 46] on input "**********" at bounding box center [138, 51] width 186 height 17
type input "*"
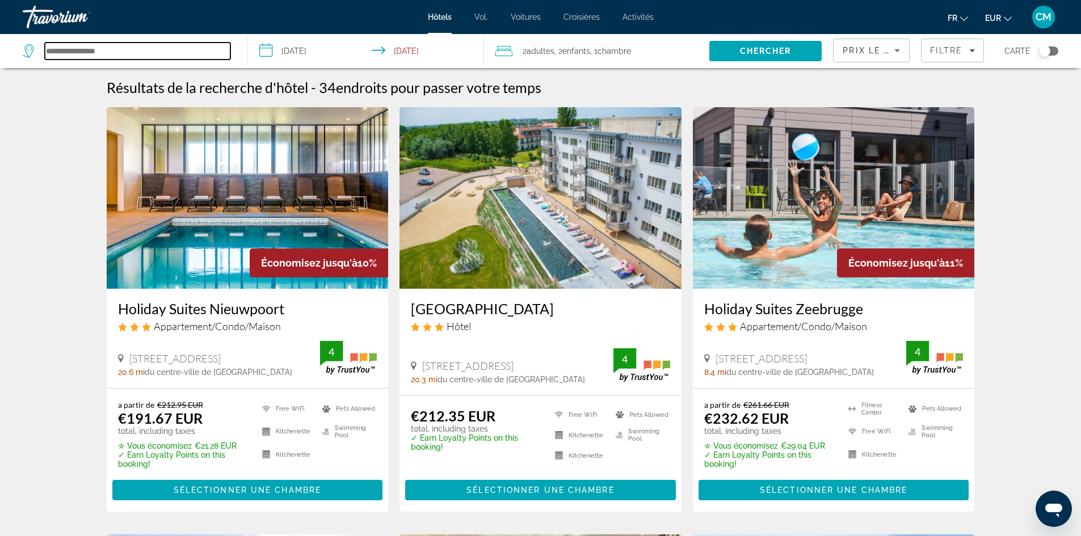
scroll to position [0, 0]
click at [79, 53] on input "Search hotel destination" at bounding box center [138, 51] width 186 height 17
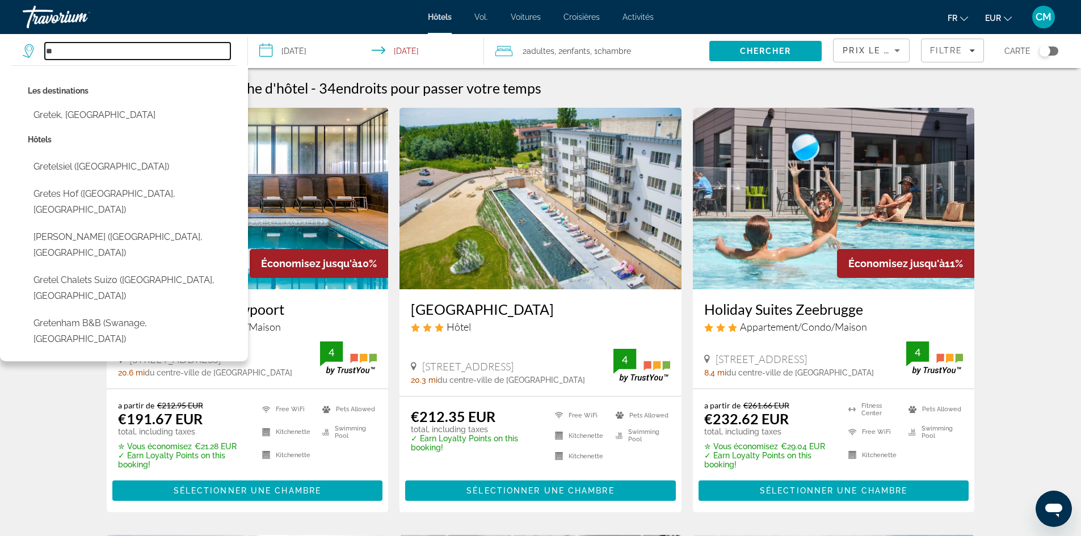
type input "*"
